Goal: Contribute content: Add original content to the website for others to see

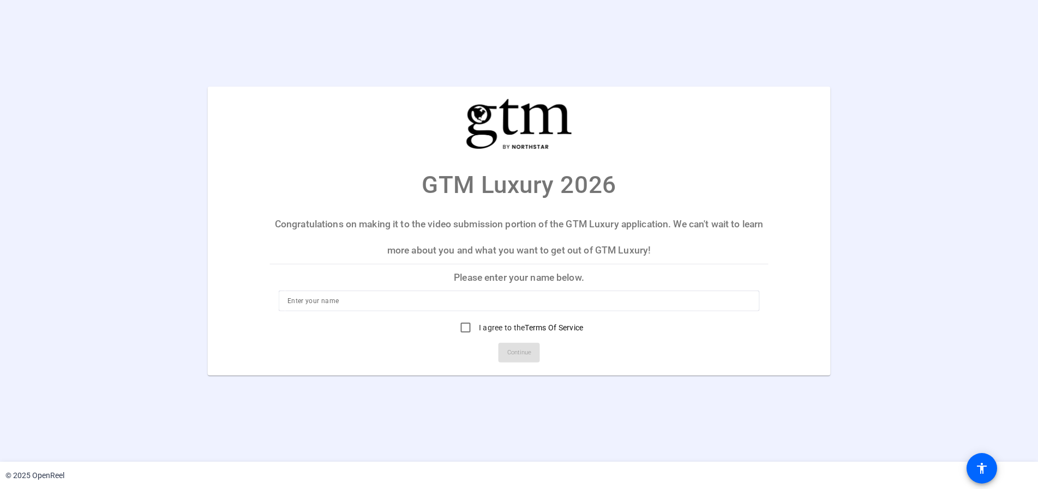
click at [421, 304] on input at bounding box center [518, 301] width 463 height 13
type input "[PERSON_NAME]"
drag, startPoint x: 460, startPoint y: 330, endPoint x: 468, endPoint y: 339, distance: 12.0
click at [461, 330] on input "I agree to the Terms Of Service" at bounding box center [466, 328] width 22 height 22
checkbox input "true"
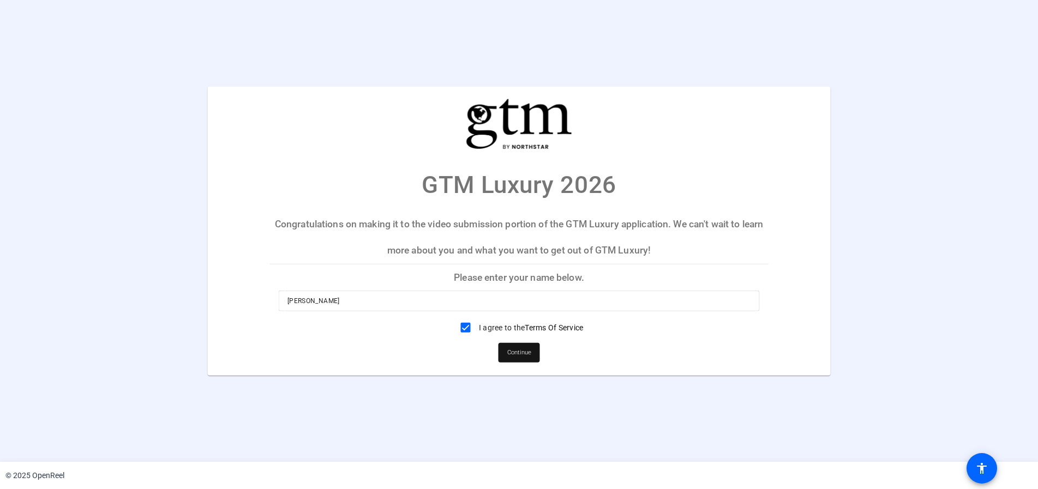
click at [513, 356] on span "Continue" at bounding box center [519, 353] width 24 height 16
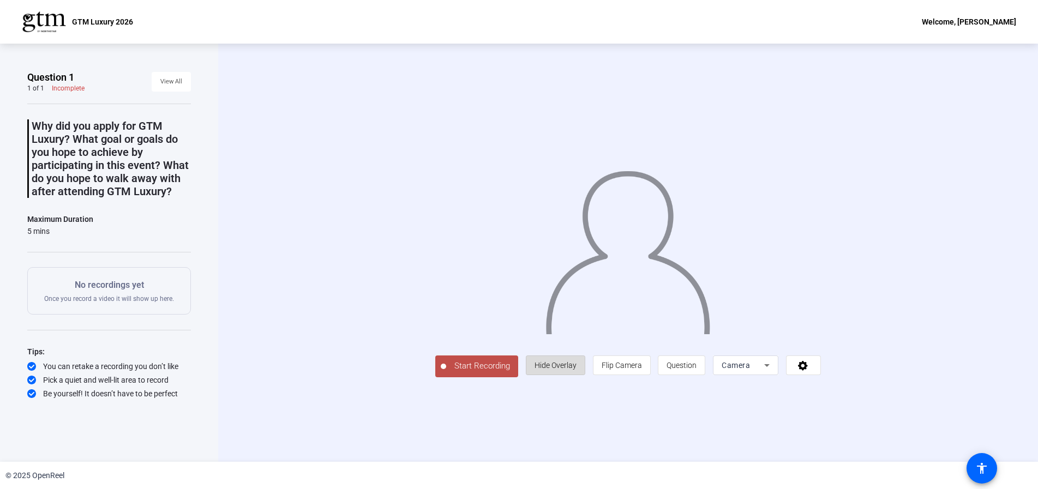
click at [556, 374] on span "Hide Overlay" at bounding box center [556, 365] width 42 height 21
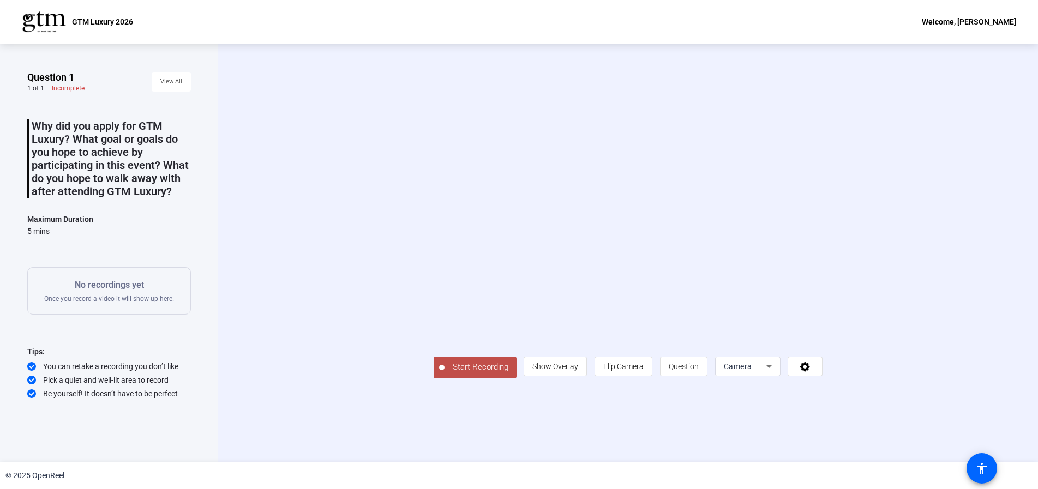
click at [483, 370] on span "Start Recording" at bounding box center [481, 367] width 72 height 13
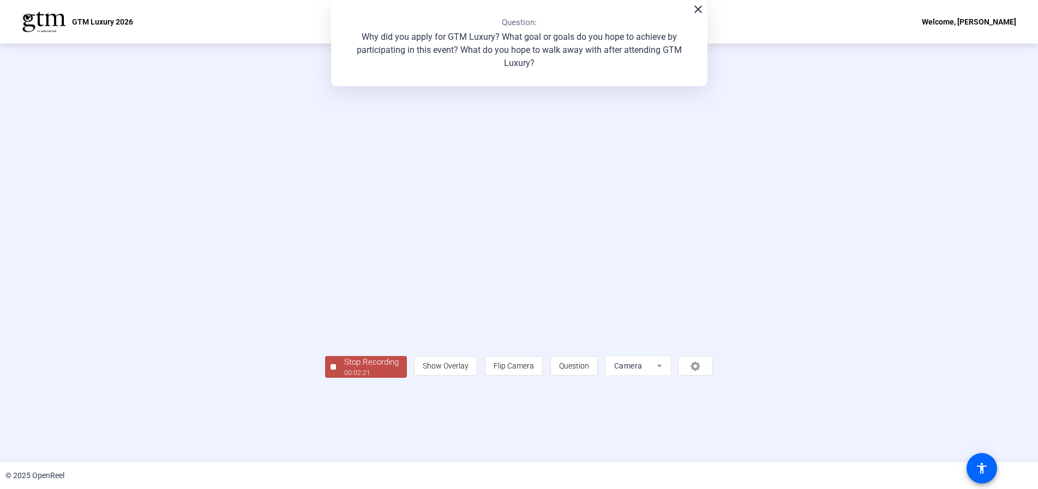
click at [363, 362] on div "Stop Recording" at bounding box center [371, 362] width 55 height 13
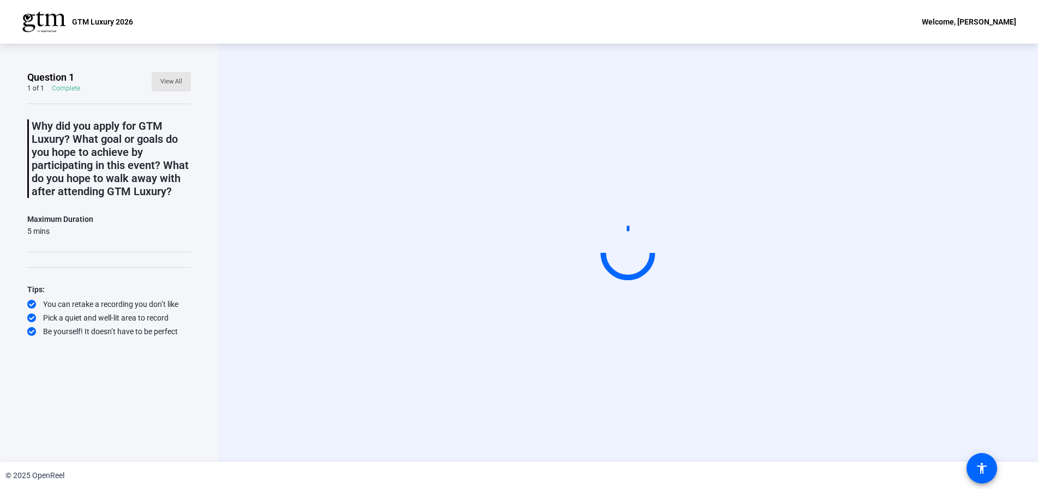
click at [177, 85] on span "View All" at bounding box center [171, 82] width 22 height 16
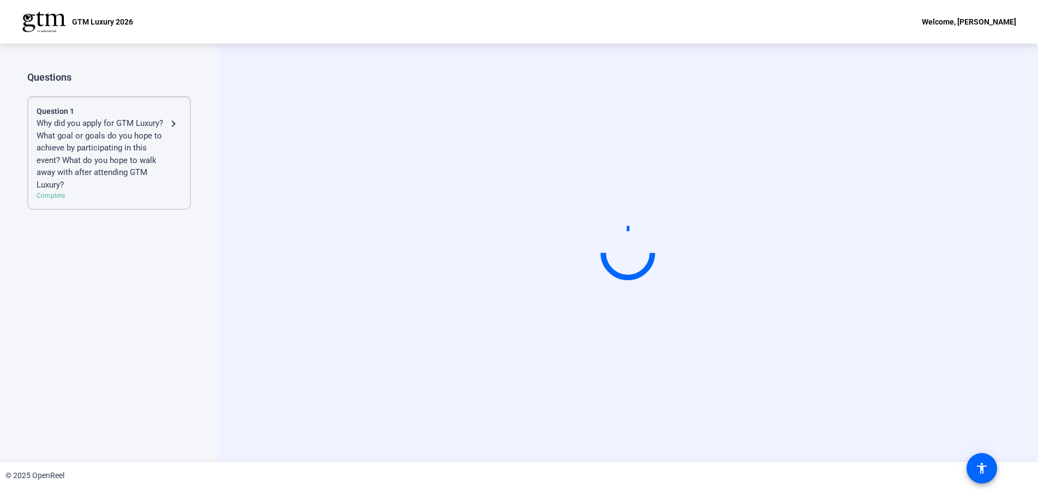
click at [180, 87] on div "Questions Question 1 Why did you apply for GTM Luxury? What goal or goals do yo…" at bounding box center [109, 241] width 164 height 341
click at [168, 75] on div "Questions" at bounding box center [109, 77] width 164 height 13
click at [117, 87] on div "Questions Question 1 Why did you apply for GTM Luxury? What goal or goals do yo…" at bounding box center [109, 241] width 164 height 341
click at [131, 207] on div "Question 1 Why did you apply for GTM Luxury? What goal or goals do you hope to …" at bounding box center [109, 153] width 164 height 113
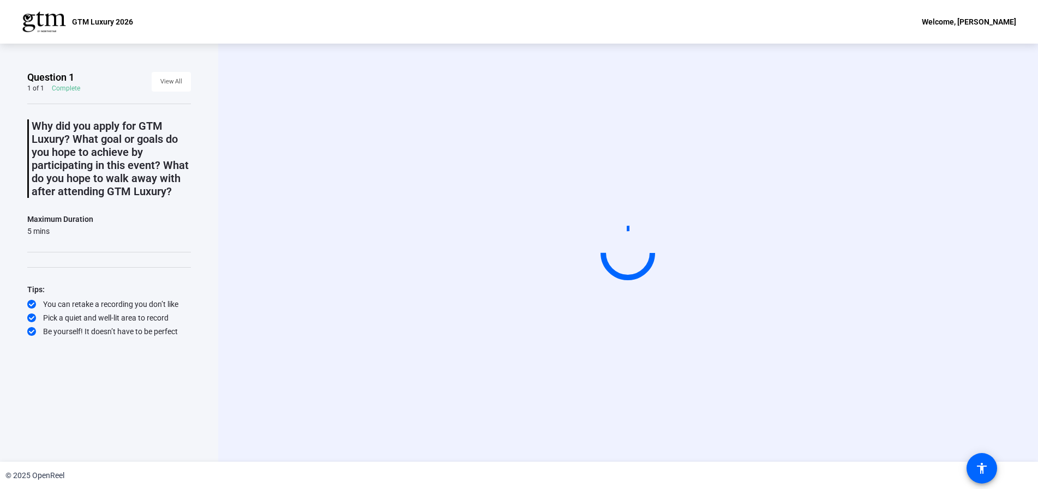
click at [633, 275] on circle at bounding box center [628, 252] width 63 height 63
click at [983, 470] on mat-icon "accessibility" at bounding box center [981, 468] width 13 height 13
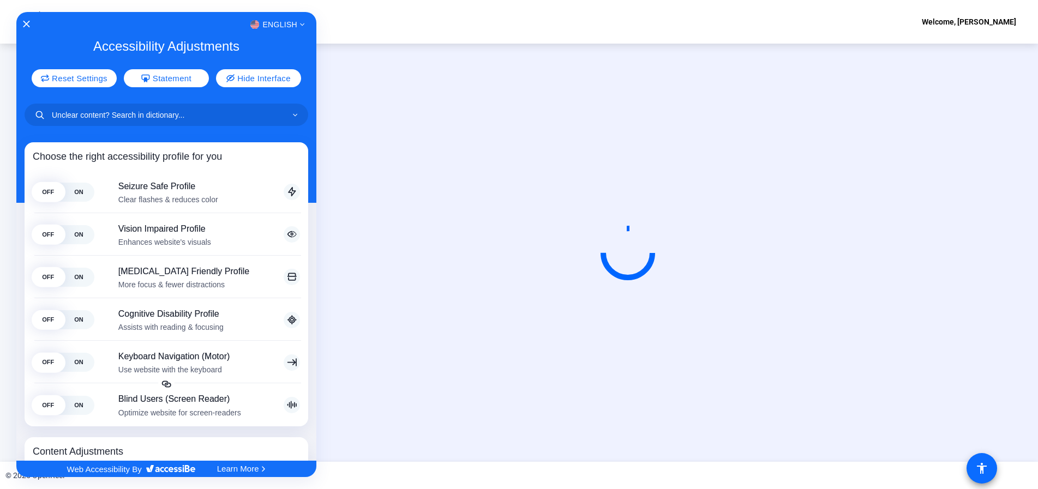
click at [983, 470] on div at bounding box center [519, 244] width 1038 height 489
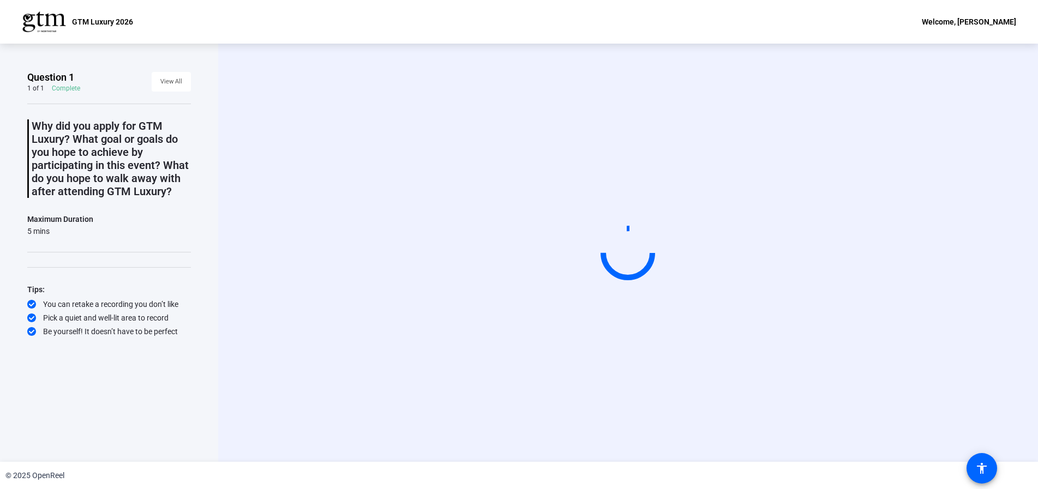
click at [631, 268] on div at bounding box center [627, 252] width 69 height 69
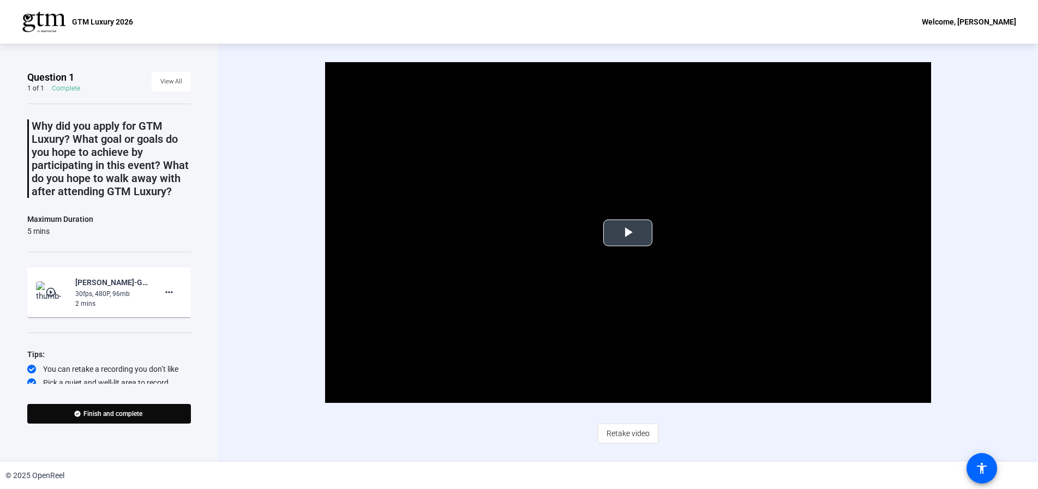
click at [628, 233] on span "Video Player" at bounding box center [628, 233] width 0 height 0
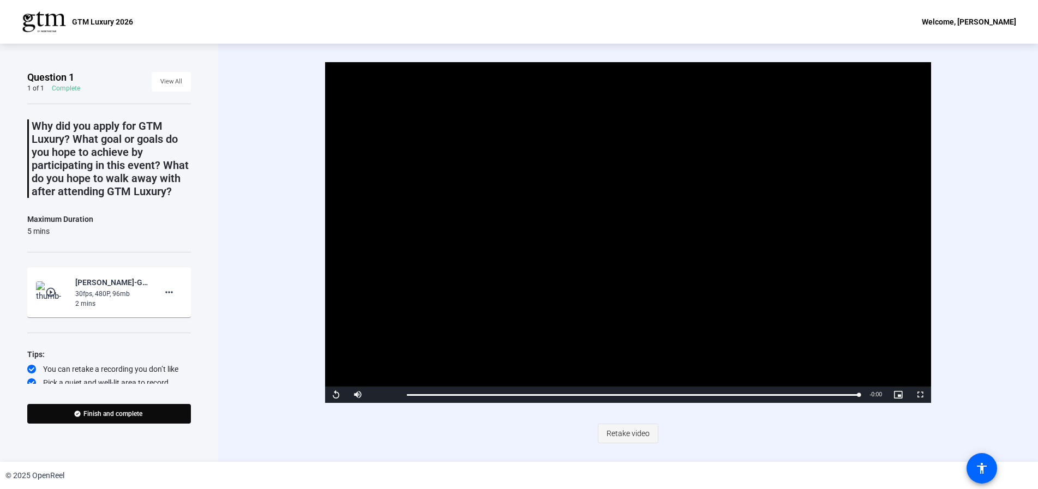
click at [632, 439] on span "Retake video" at bounding box center [628, 433] width 43 height 21
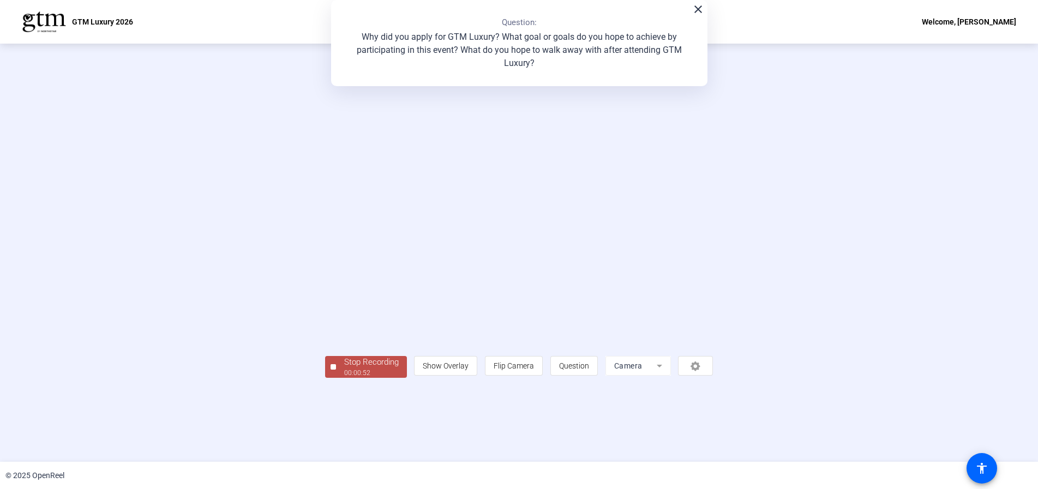
click at [344, 378] on div "00:00:52" at bounding box center [371, 373] width 55 height 10
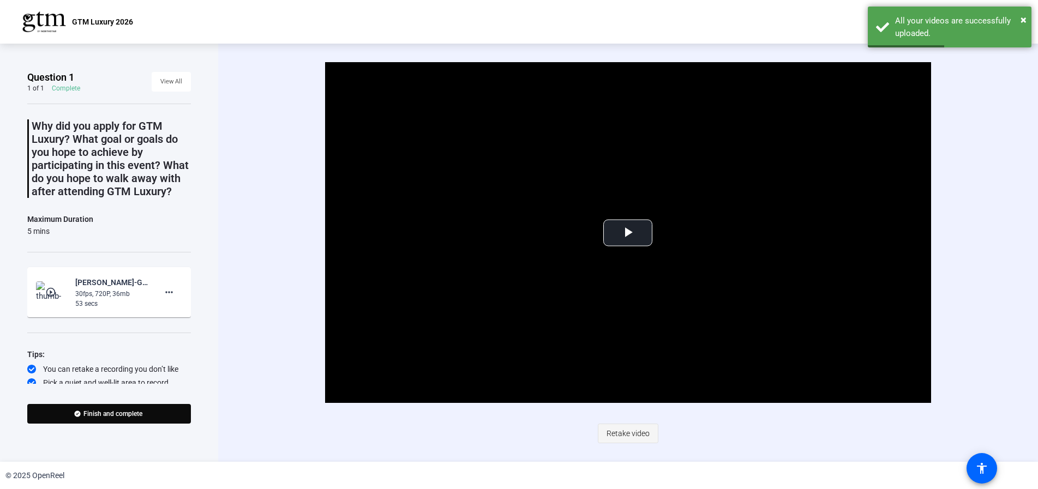
click at [620, 435] on span "Retake video" at bounding box center [628, 433] width 43 height 21
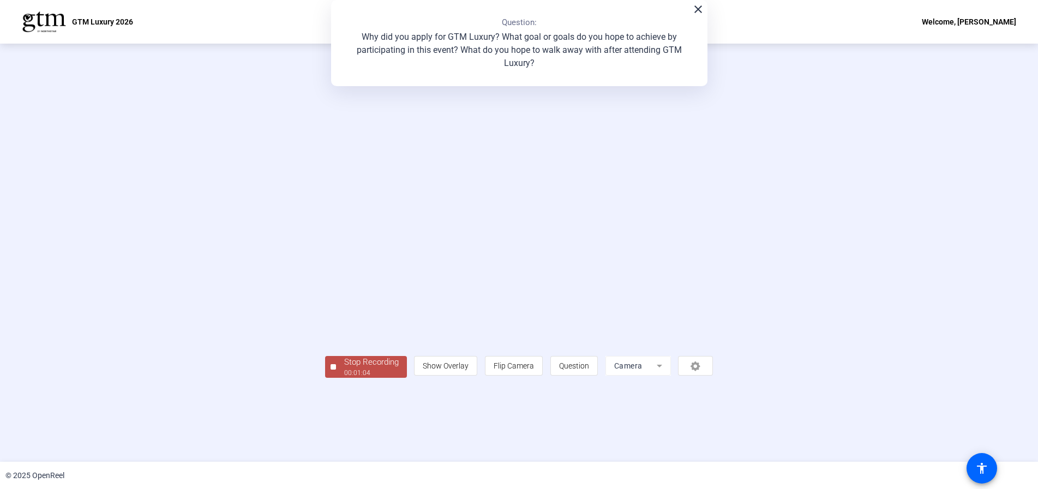
click at [344, 378] on div "00:01:04" at bounding box center [371, 373] width 55 height 10
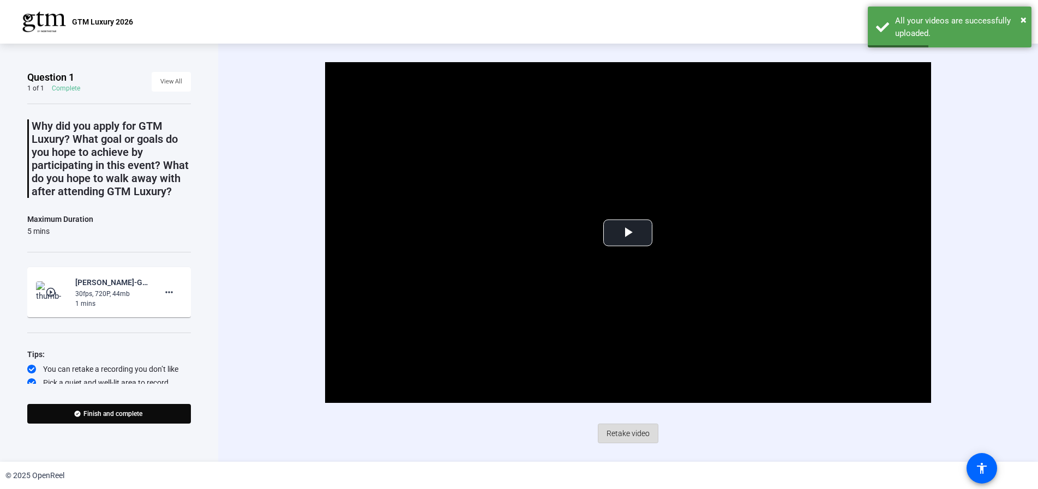
click at [630, 434] on span "Retake video" at bounding box center [628, 433] width 43 height 21
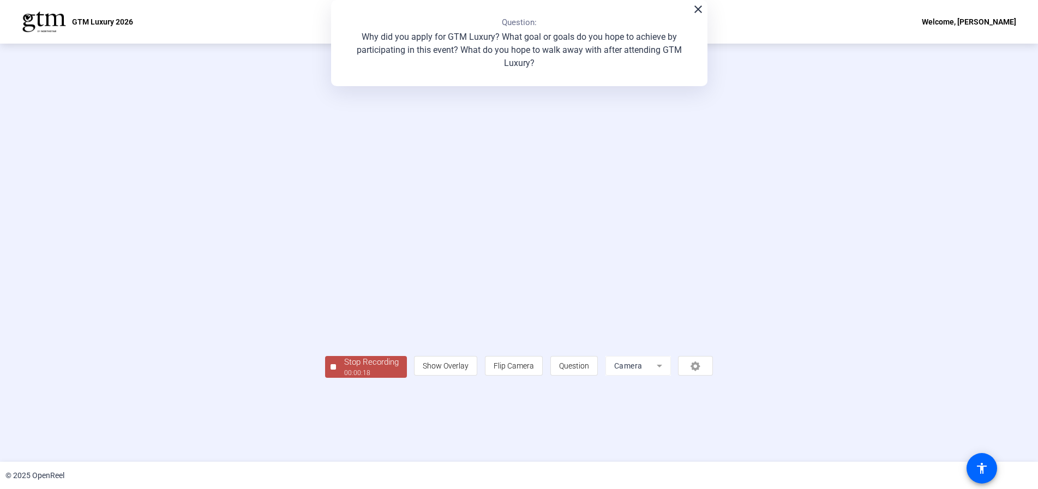
click at [344, 369] on div "Stop Recording" at bounding box center [371, 362] width 55 height 13
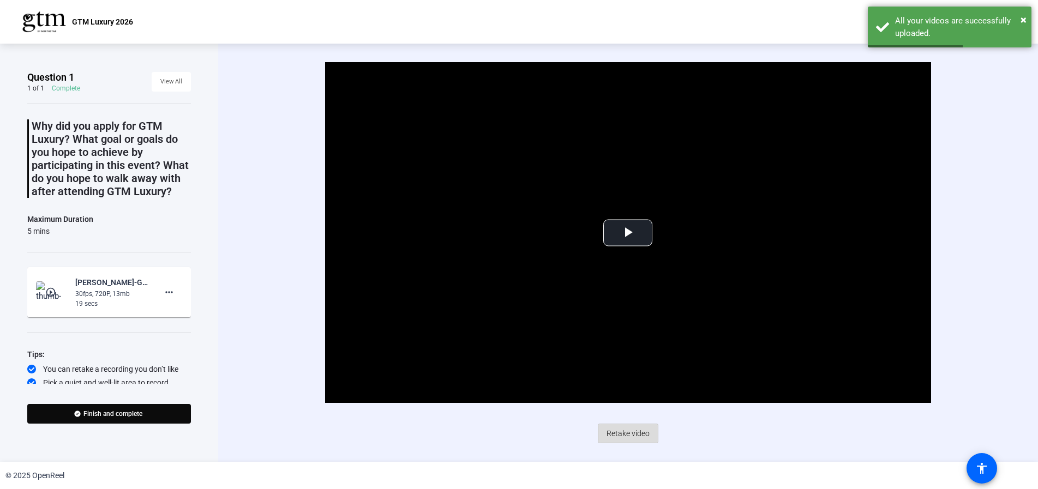
click at [633, 434] on span "Retake video" at bounding box center [628, 433] width 43 height 21
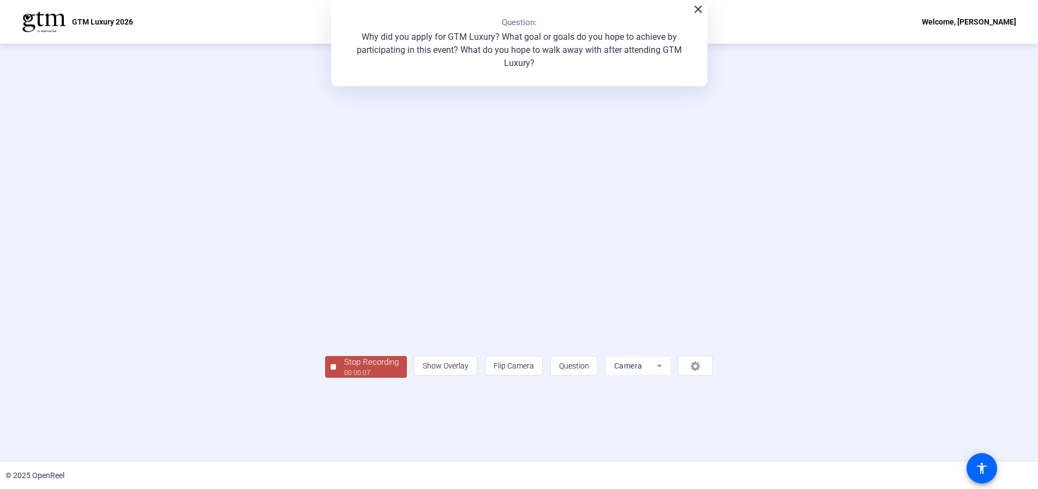
click at [344, 378] on div "00:00:07" at bounding box center [371, 373] width 55 height 10
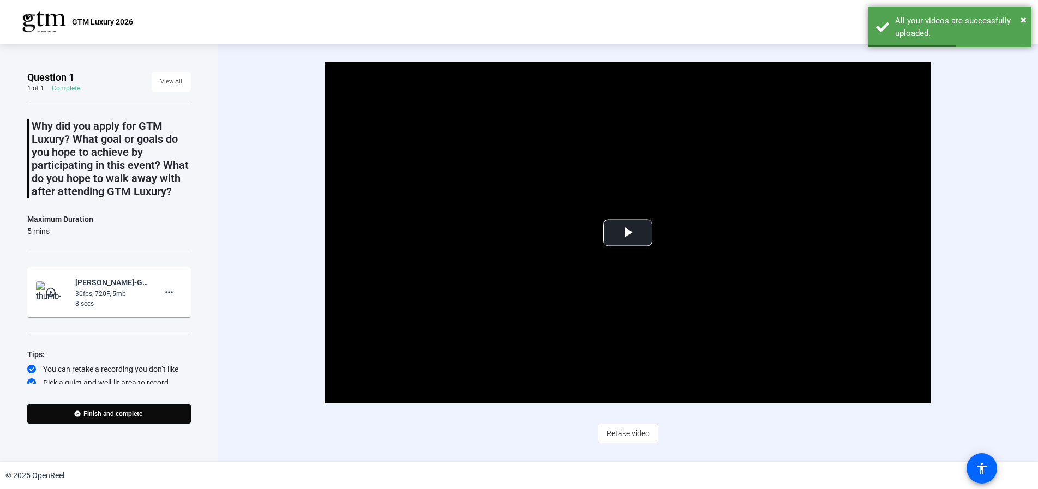
click at [624, 435] on span "Retake video" at bounding box center [628, 433] width 43 height 21
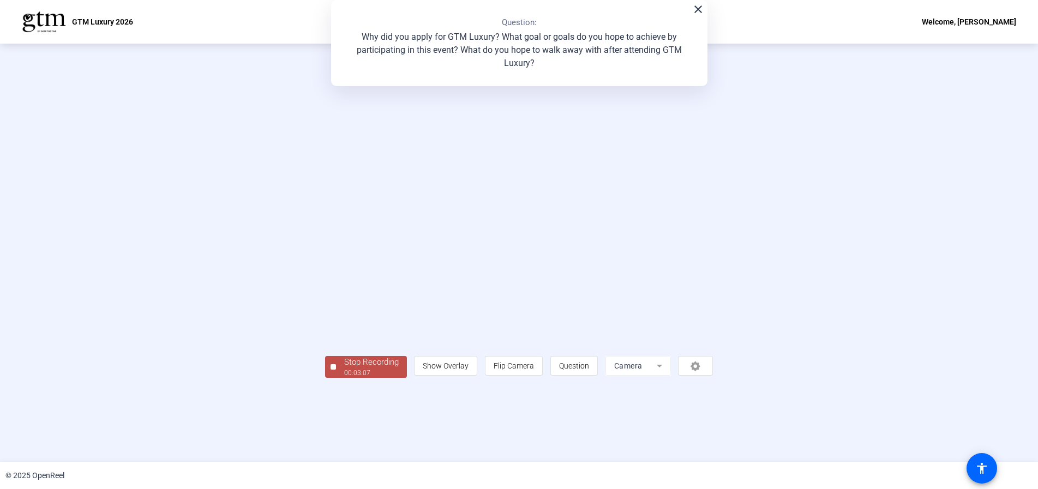
click at [344, 378] on div "00:03:07" at bounding box center [371, 373] width 55 height 10
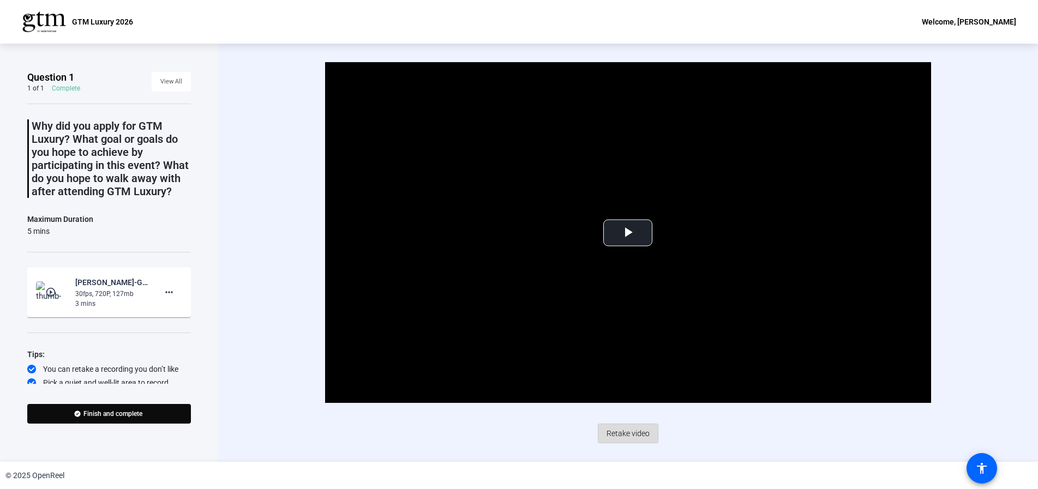
click at [641, 435] on span "Retake video" at bounding box center [628, 433] width 43 height 21
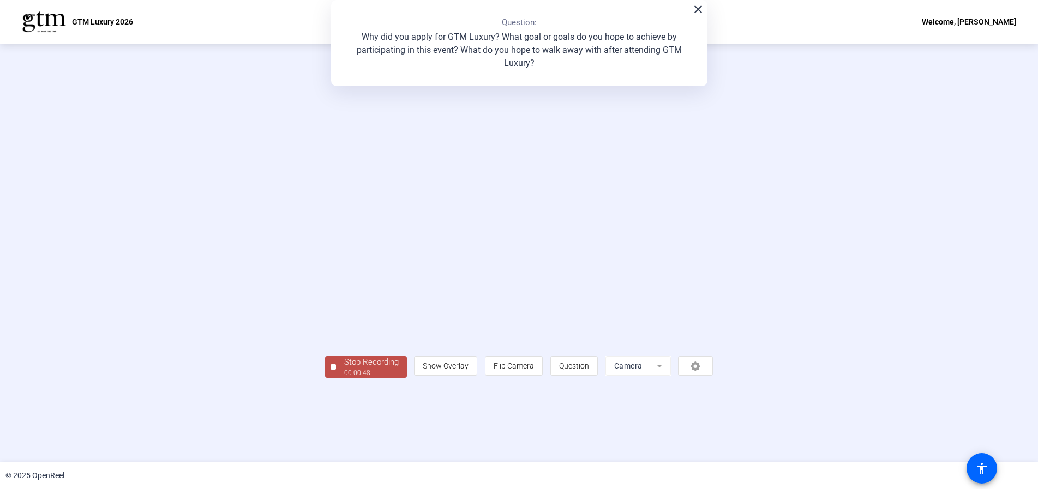
click at [344, 378] on div "00:00:48" at bounding box center [371, 373] width 55 height 10
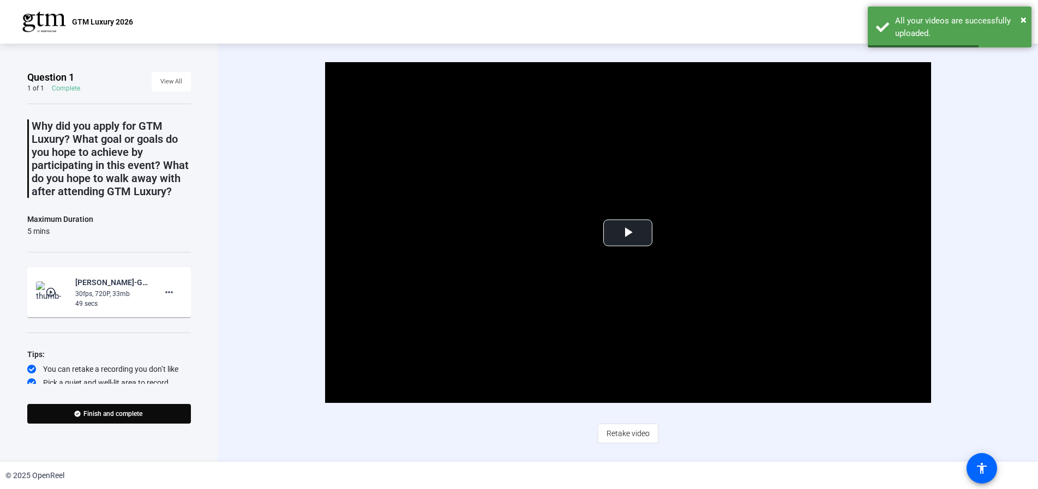
click at [634, 434] on span "Retake video" at bounding box center [628, 433] width 43 height 21
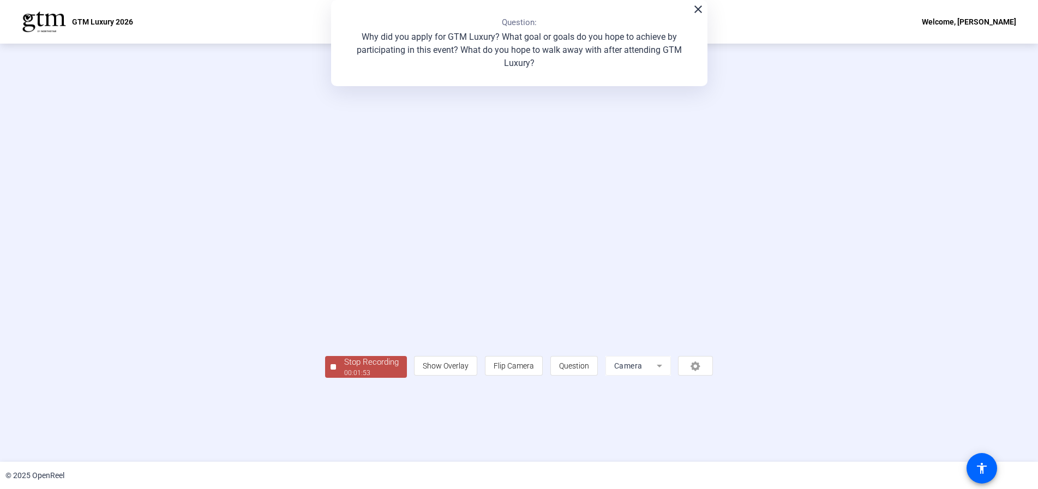
click at [344, 378] on div "00:01:53" at bounding box center [371, 373] width 55 height 10
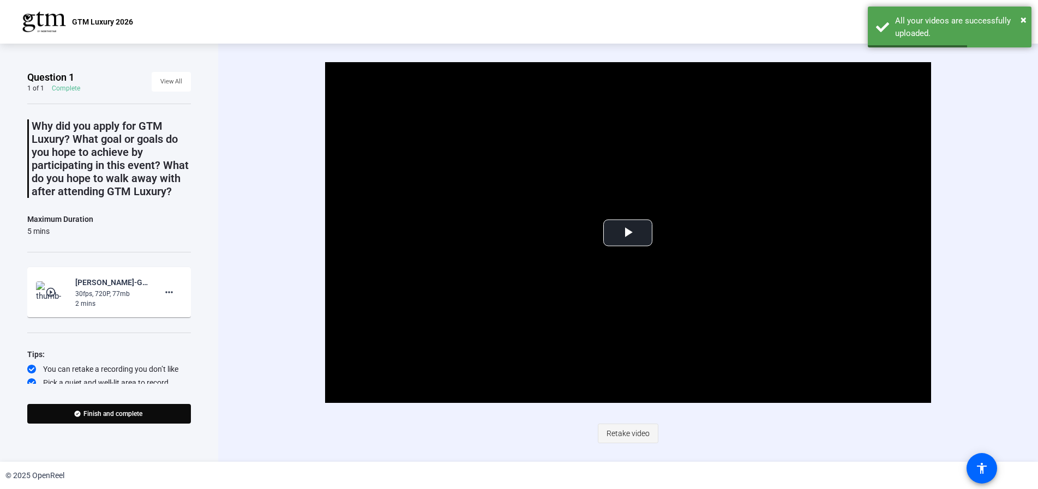
click at [628, 440] on span "Retake video" at bounding box center [628, 433] width 43 height 21
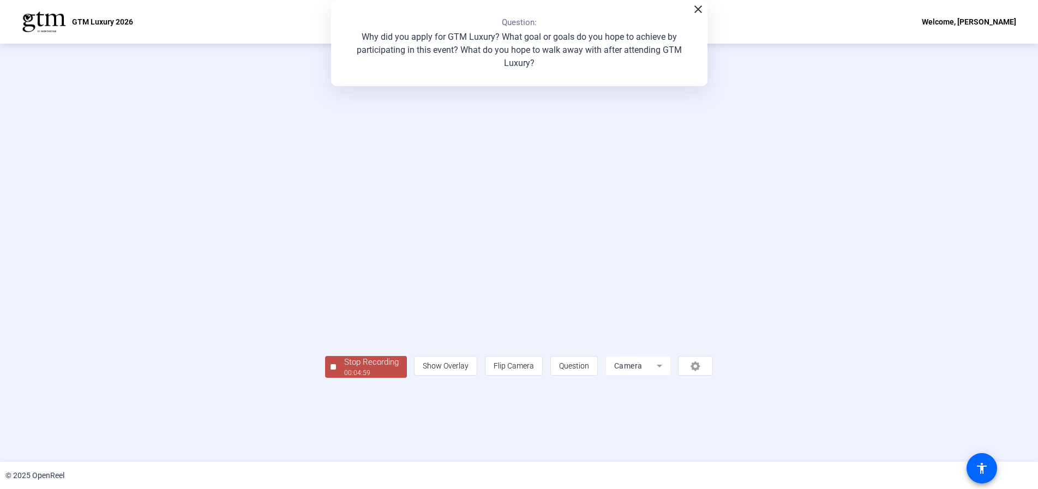
click at [344, 369] on div "Stop Recording" at bounding box center [371, 362] width 55 height 13
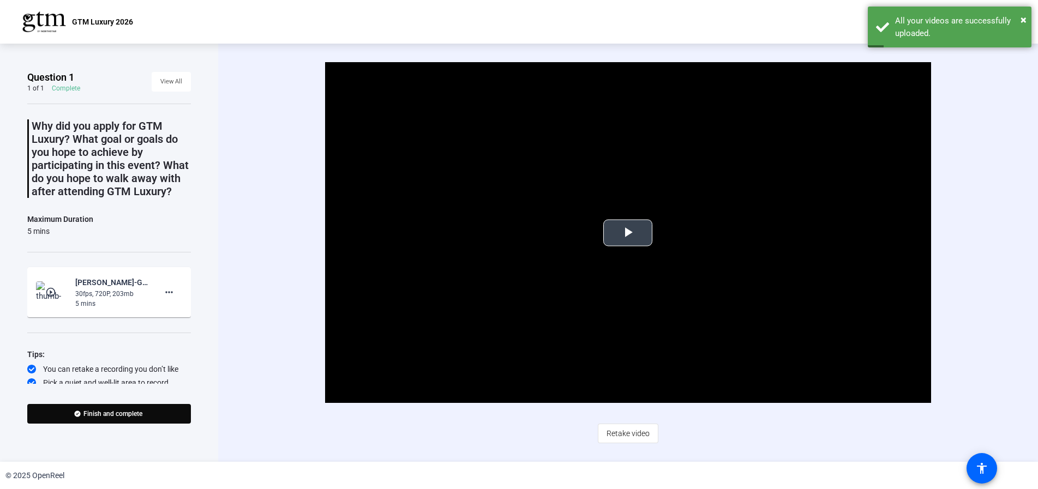
click at [628, 233] on span "Video Player" at bounding box center [628, 233] width 0 height 0
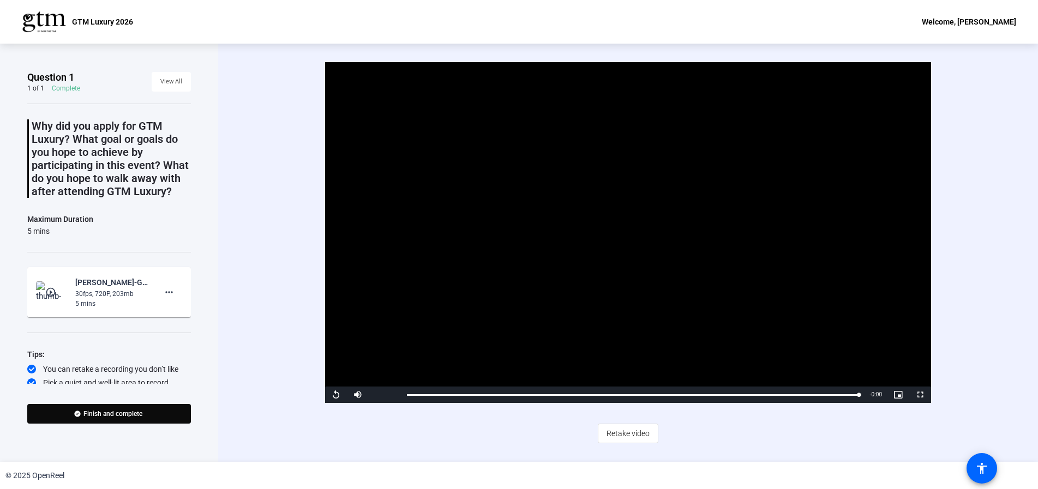
drag, startPoint x: 407, startPoint y: 396, endPoint x: 398, endPoint y: 373, distance: 24.5
click at [398, 373] on video "Video Player" at bounding box center [628, 232] width 606 height 341
click at [407, 394] on div "0:00" at bounding box center [407, 395] width 1 height 3
drag, startPoint x: 337, startPoint y: 394, endPoint x: 788, endPoint y: 271, distance: 468.3
drag, startPoint x: 788, startPoint y: 271, endPoint x: 947, endPoint y: 165, distance: 190.8
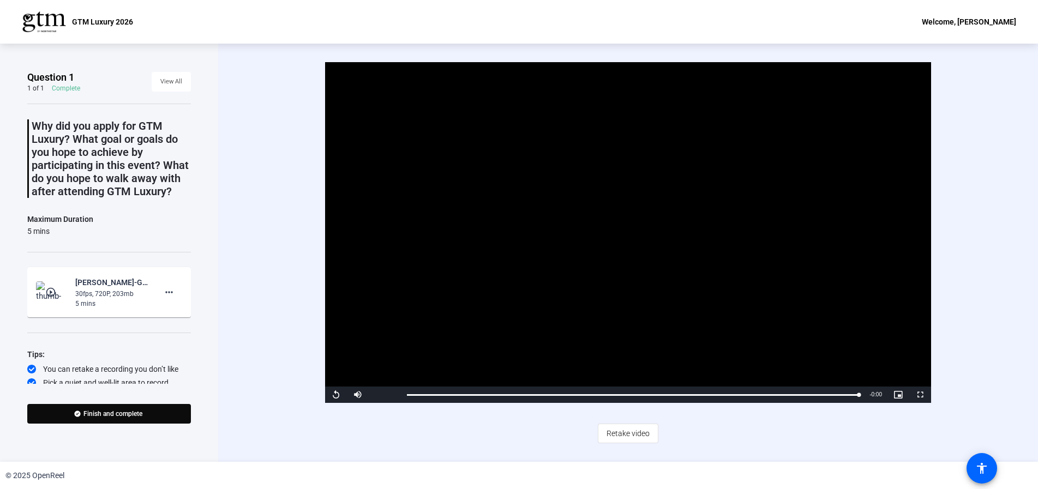
drag, startPoint x: 947, startPoint y: 165, endPoint x: 953, endPoint y: 164, distance: 6.0
click at [953, 164] on div "Video Player is loading. Play Video Replay Mute Current Time 5:00 / Duration 5:…" at bounding box center [628, 232] width 697 height 341
click at [131, 417] on span "Finish and complete" at bounding box center [112, 414] width 59 height 9
